Goal: Use online tool/utility: Utilize a website feature to perform a specific function

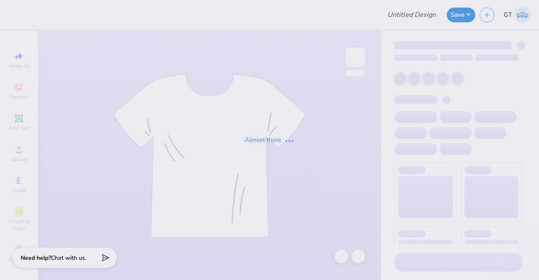
type input "kkg hoodie"
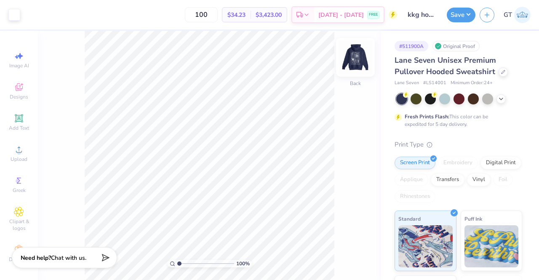
click at [348, 60] on img at bounding box center [356, 57] width 34 height 34
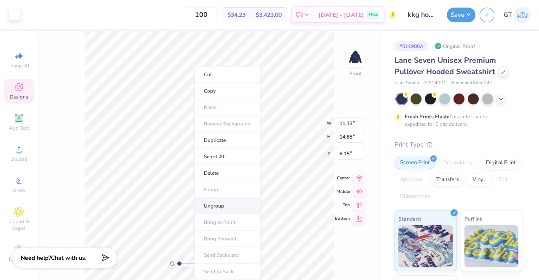
click at [217, 202] on li "Ungroup" at bounding box center [227, 206] width 66 height 16
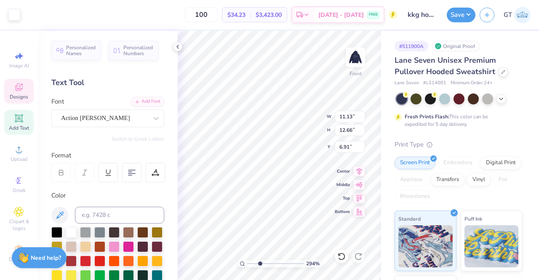
type input "2.93592129600034"
type input "2.91"
type input "0.50"
type input "11.57"
type input "2.93592129600034"
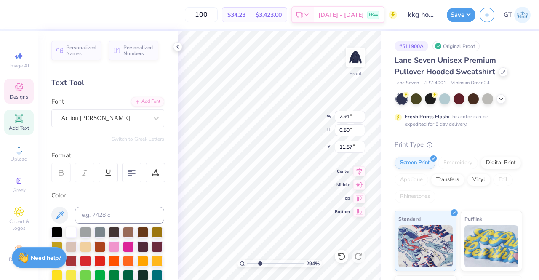
type input "11.13"
type input "12.66"
type input "6.91"
type input "3.20070694704654"
type input "2.91"
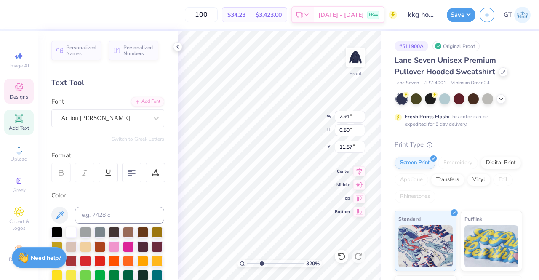
type input "11.57"
type input "3.20070694704654"
type input "11.39"
type input "2.34747213583369"
type input "3.35"
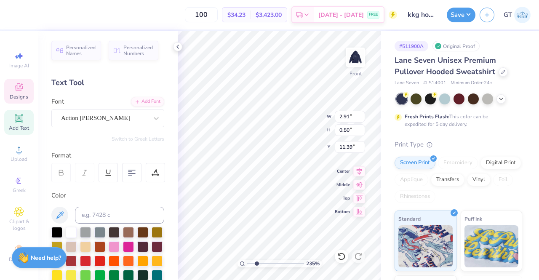
type input "10.61"
type input "2.34747213583369"
type input "11.57"
type input "2.34747213583369"
type input "2.66"
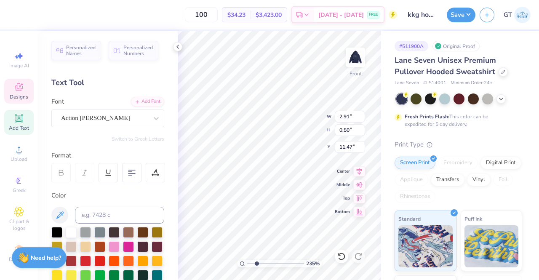
type input "0.46"
type input "11.52"
type input "2.34747213583369"
type input "2.66"
type input "0.46"
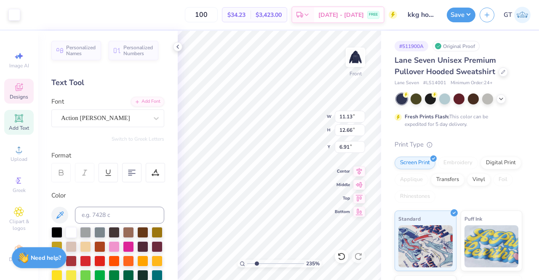
type input "11.42"
type input "2.34747213583369"
type input "11.41"
type input "2.34747213583369"
type input "11.13"
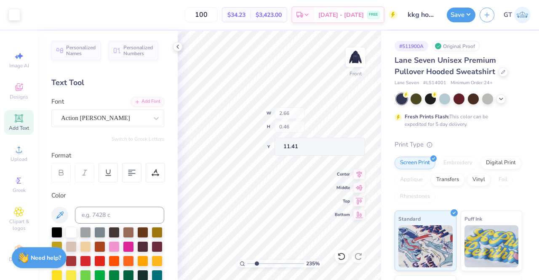
type input "12.66"
type input "6.91"
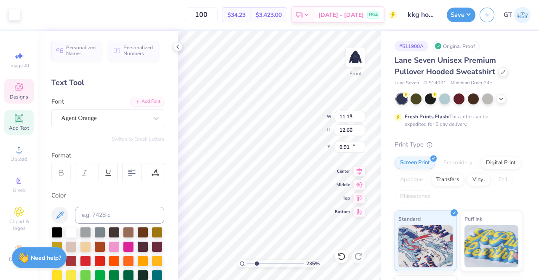
type input "2.34747213583369"
type input "1.86"
type input "0.47"
type input "13.04"
type input "2.06554477627892"
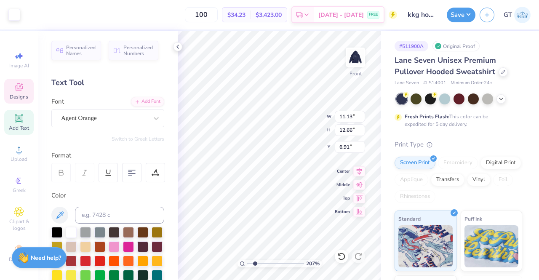
type input "2.66"
type input "0.46"
type input "11.41"
type input "2.06554477627892"
type input "2.91"
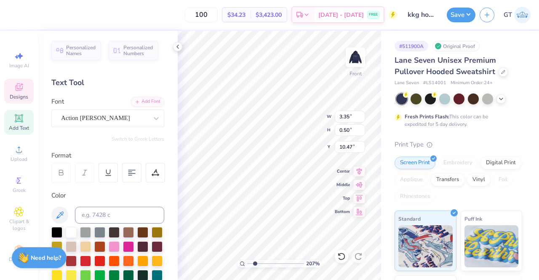
type input "11.57"
type input "2.06554477627892"
type input "11.64"
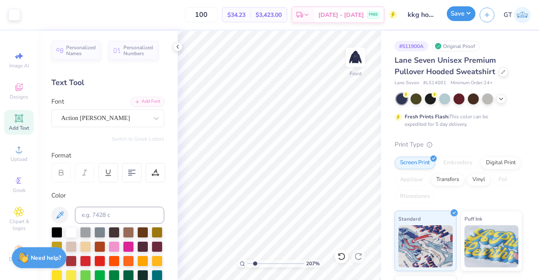
click at [458, 11] on button "Save" at bounding box center [461, 13] width 29 height 15
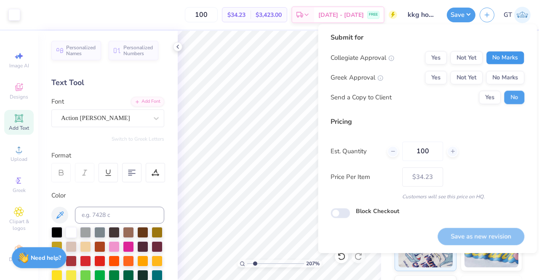
click at [496, 61] on button "No Marks" at bounding box center [505, 57] width 38 height 13
click at [443, 75] on button "Yes" at bounding box center [436, 77] width 22 height 13
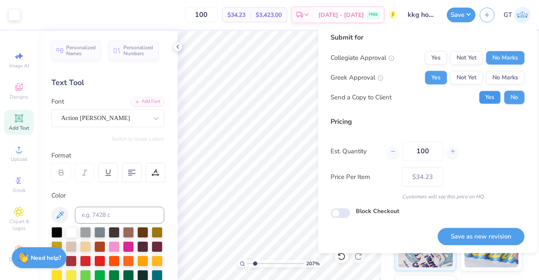
click at [483, 94] on button "Yes" at bounding box center [490, 97] width 22 height 13
type input "2.06554477627892"
click at [468, 233] on button "Save as new revision" at bounding box center [481, 236] width 87 height 17
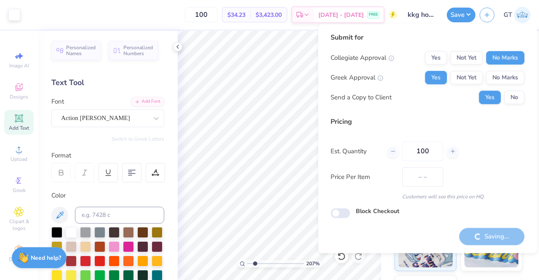
type input "$34.23"
type input "2.06554477627892"
